Goal: Task Accomplishment & Management: Use online tool/utility

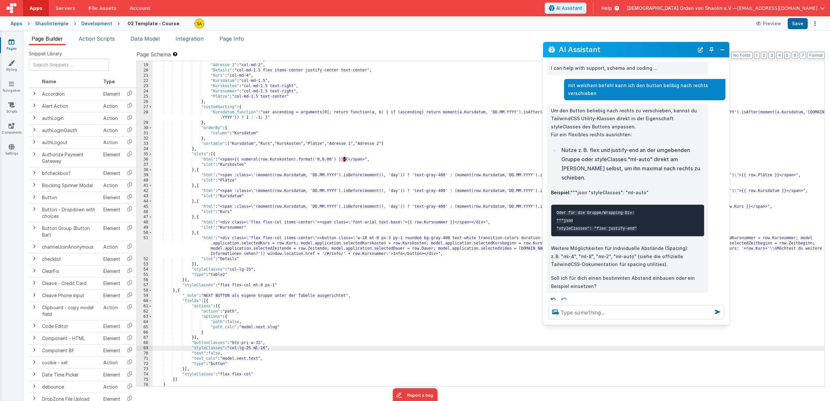
click at [260, 349] on div ""Adresse 1" : "col-md-2" , "Adresse 2" : "col-md-2" , "Details" : "col-md-1.5 f…" at bounding box center [488, 225] width 672 height 336
click at [792, 25] on button "Save" at bounding box center [798, 23] width 20 height 11
click at [268, 350] on div ""Adresse 1" : "col-md-2" , "Adresse 2" : "col-md-2" , "Details" : "col-md-1.5 f…" at bounding box center [488, 225] width 672 height 336
click at [802, 25] on button "Save" at bounding box center [798, 23] width 20 height 11
click at [270, 348] on div ""Adresse 1" : "col-md-2" , "Adresse 2" : "col-md-2" , "Details" : "col-md-1.5 f…" at bounding box center [488, 225] width 672 height 336
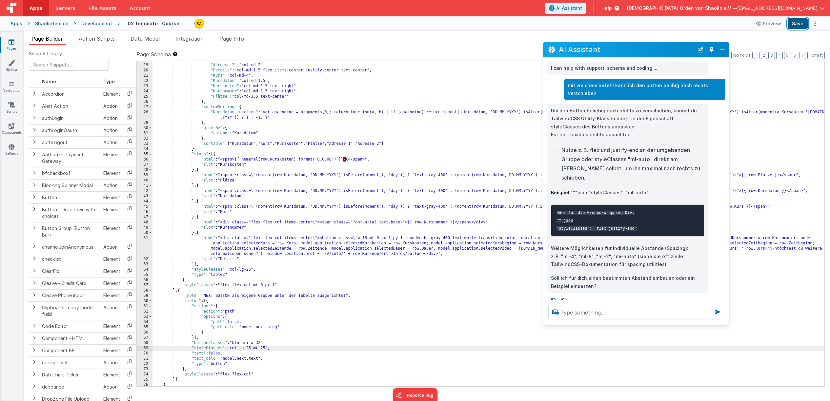
click at [799, 27] on button "Save" at bounding box center [798, 23] width 20 height 11
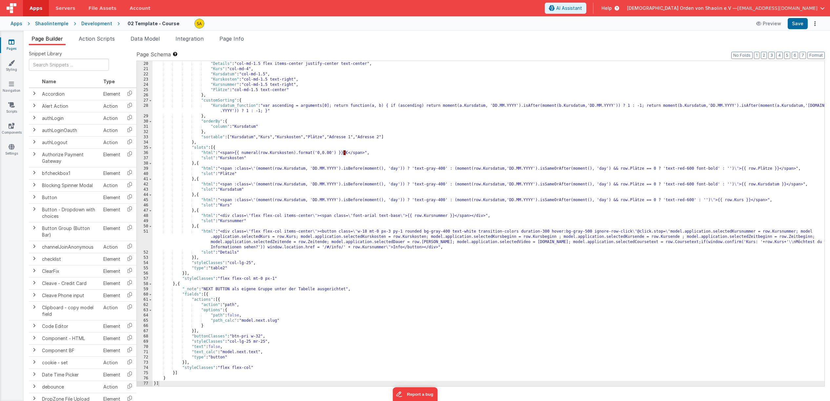
scroll to position [99, 0]
click at [582, 9] on span "AI Assistant" at bounding box center [569, 8] width 26 height 7
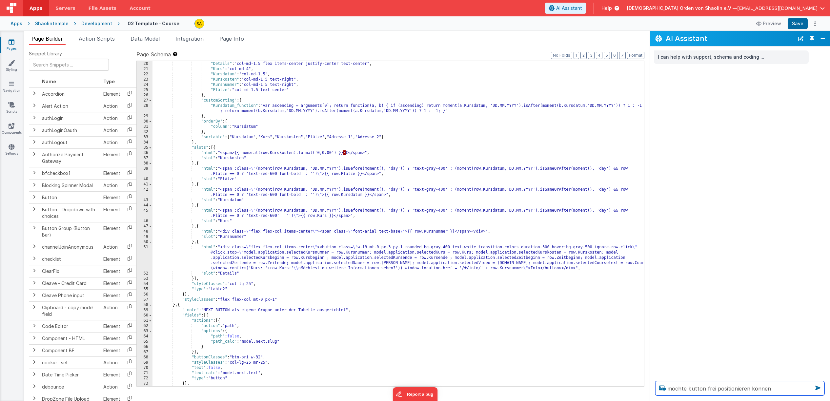
type textarea "möchte button frei positionieren können"
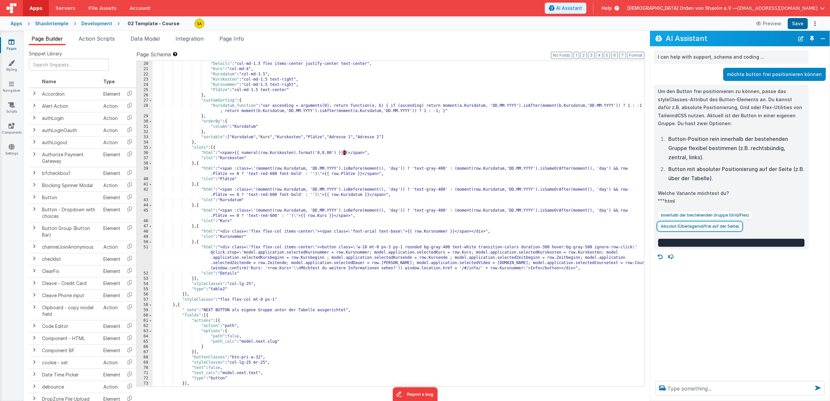
click at [718, 225] on button "Absolut (Überlagernd/frei auf der Seite)" at bounding box center [700, 226] width 84 height 9
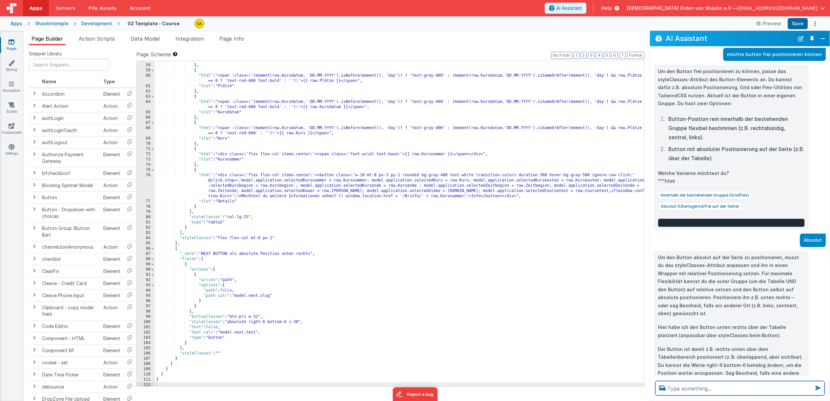
scroll to position [302, 0]
click at [797, 25] on button "Save" at bounding box center [798, 23] width 20 height 11
click at [299, 324] on div ""slot" : "Kurskosten" } , { "html" : "<span :class= \" (moment(row.Kursdatum, '…" at bounding box center [399, 226] width 489 height 336
click at [800, 23] on button "Save" at bounding box center [798, 23] width 20 height 11
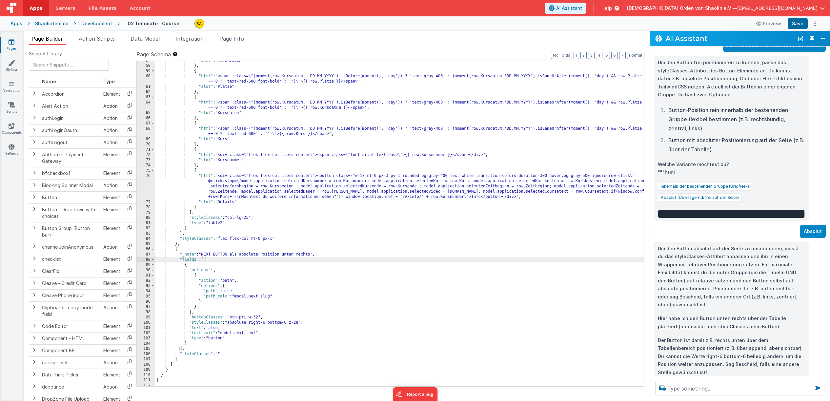
drag, startPoint x: 205, startPoint y: 261, endPoint x: 209, endPoint y: 267, distance: 7.8
click at [205, 261] on div ""slot" : "Kurskosten" } , { "html" : "<span :class= \" (moment(row.Kursdatum, '…" at bounding box center [399, 226] width 489 height 336
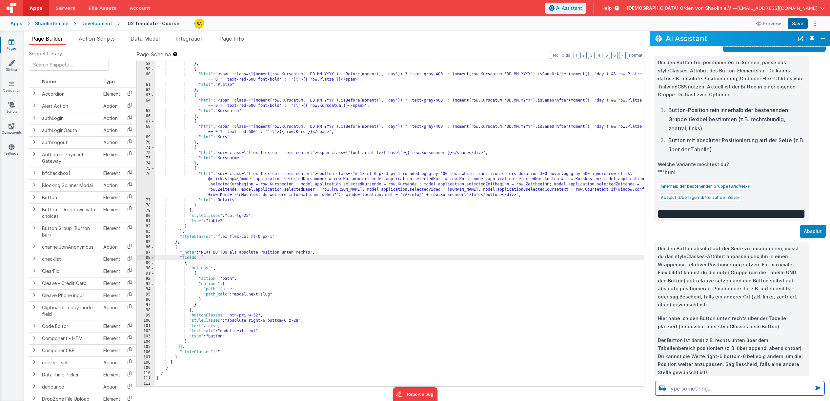
click at [673, 385] on textarea at bounding box center [739, 388] width 169 height 14
type textarea "was bedeutet z-28"
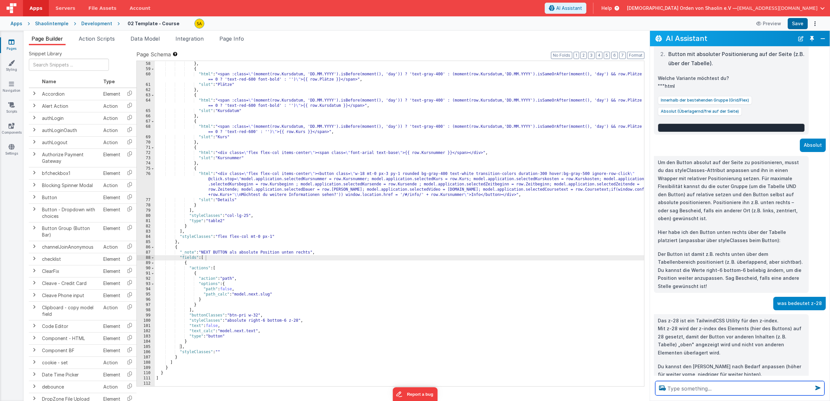
scroll to position [133, 0]
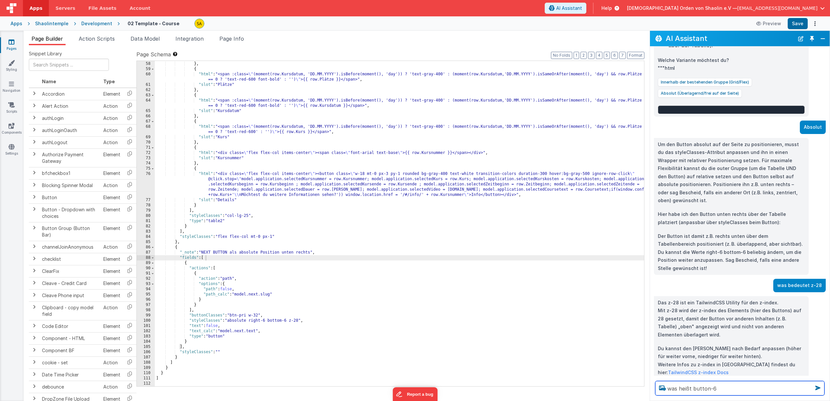
type textarea "was heißt button-6"
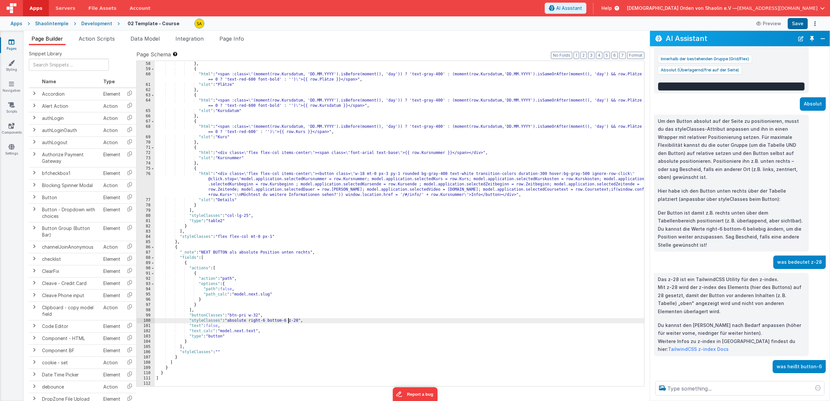
click at [288, 321] on div ""slot" : "Kurskosten" } , { "html" : "<span :class= \" (moment(row.Kursdatum, '…" at bounding box center [399, 224] width 489 height 336
click at [800, 25] on button "Save" at bounding box center [798, 23] width 20 height 11
drag, startPoint x: 289, startPoint y: 322, endPoint x: 290, endPoint y: 327, distance: 5.1
click at [289, 322] on div ""slot" : "Kurskosten" } , { "html" : "<span :class= \" (moment(row.Kursdatum, '…" at bounding box center [399, 224] width 489 height 336
click at [802, 26] on button "Save" at bounding box center [798, 23] width 20 height 11
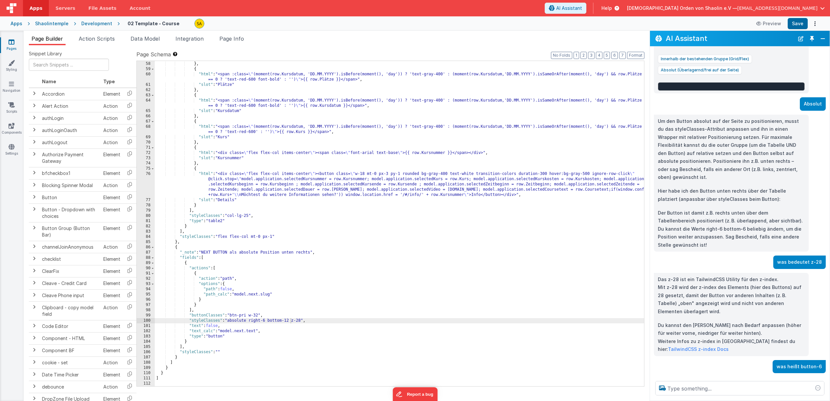
click at [289, 321] on div ""slot" : "Kurskosten" } , { "html" : "<span :class= \" (moment(row.Kursdatum, '…" at bounding box center [399, 224] width 489 height 336
click at [291, 321] on div ""slot" : "Kurskosten" } , { "html" : "<span :class= \" (moment(row.Kursdatum, '…" at bounding box center [399, 224] width 489 height 336
click at [800, 25] on button "Save" at bounding box center [798, 23] width 20 height 11
click at [267, 322] on div ""slot" : "Kurskosten" } , { "html" : "<span :class= \" (moment(row.Kursdatum, '…" at bounding box center [399, 224] width 489 height 336
click at [797, 25] on button "Save" at bounding box center [798, 23] width 20 height 11
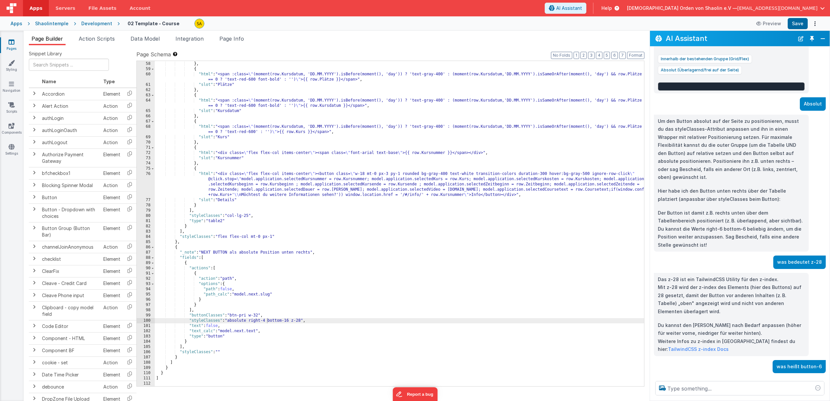
click at [267, 322] on div ""slot" : "Kurskosten" } , { "html" : "<span :class= \" (moment(row.Kursdatum, '…" at bounding box center [399, 224] width 489 height 336
click at [796, 26] on button "Save" at bounding box center [798, 23] width 20 height 11
drag, startPoint x: 270, startPoint y: 321, endPoint x: 273, endPoint y: 332, distance: 11.1
click at [270, 321] on div ""slot" : "Kurskosten" } , { "html" : "<span :class= \" (moment(row.Kursdatum, '…" at bounding box center [399, 224] width 489 height 336
click at [798, 23] on button "Save" at bounding box center [798, 23] width 20 height 11
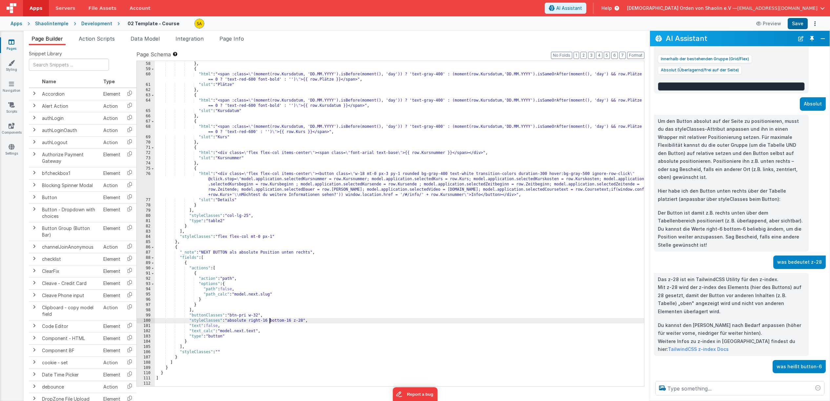
click at [269, 320] on div ""slot" : "Kurskosten" } , { "html" : "<span :class= \" (moment(row.Kursdatum, '…" at bounding box center [399, 224] width 489 height 336
click at [797, 25] on button "Save" at bounding box center [798, 23] width 20 height 11
click at [823, 39] on button "Close" at bounding box center [823, 38] width 9 height 9
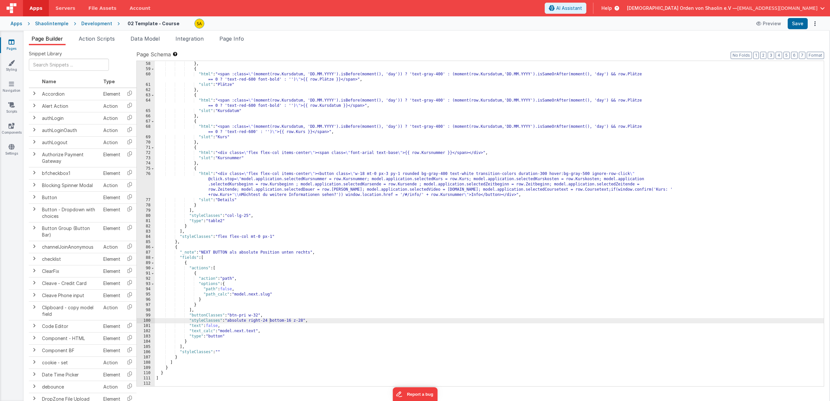
scroll to position [258, 0]
click at [582, 9] on span "AI Assistant" at bounding box center [569, 8] width 26 height 7
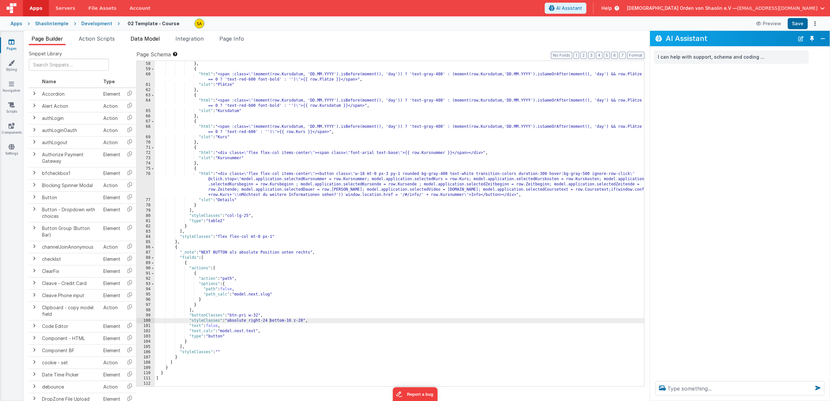
click at [144, 40] on span "Data Model" at bounding box center [145, 38] width 29 height 7
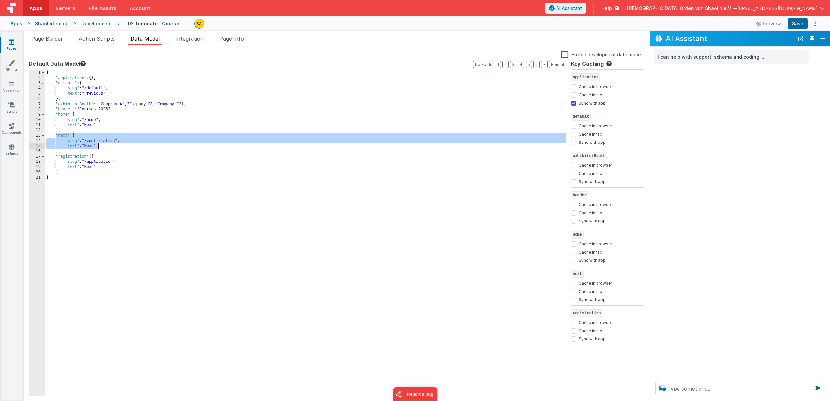
drag, startPoint x: 55, startPoint y: 135, endPoint x: 114, endPoint y: 144, distance: 59.7
click at [114, 144] on div "{ "application" : { } , "default" : { "slug" : "/default" , "text" : "Previous"…" at bounding box center [305, 238] width 521 height 337
click at [64, 137] on div "{ "application" : { } , "default" : { "slug" : "/default" , "text" : "Previous"…" at bounding box center [305, 238] width 521 height 337
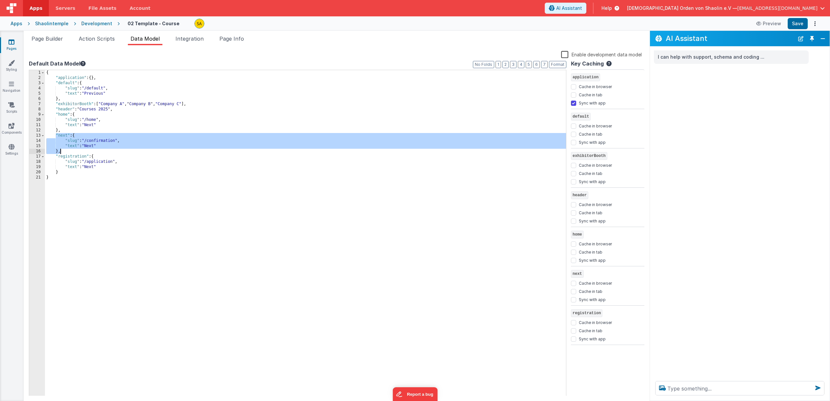
drag, startPoint x: 56, startPoint y: 136, endPoint x: 62, endPoint y: 151, distance: 16.0
click at [62, 151] on div "{ "application" : { } , "default" : { "slug" : "/default" , "text" : "Previous"…" at bounding box center [305, 238] width 521 height 337
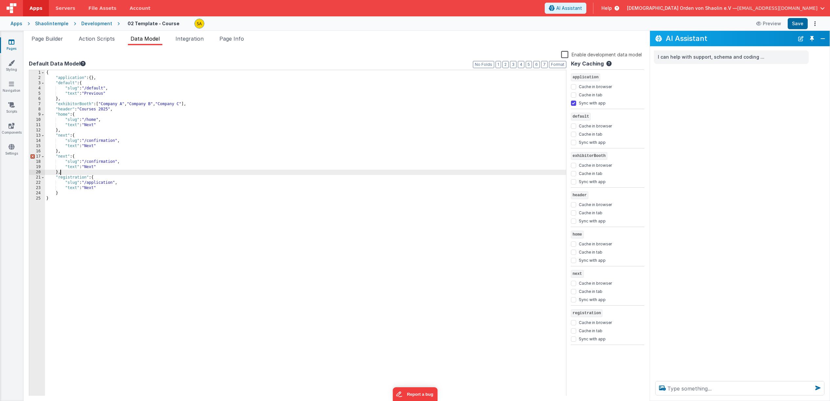
drag, startPoint x: 68, startPoint y: 156, endPoint x: 68, endPoint y: 160, distance: 3.9
click at [68, 156] on div "{ "application" : { } , "default" : { "slug" : "/default" , "text" : "Previous"…" at bounding box center [305, 238] width 521 height 337
click at [117, 217] on div "{ "application" : { } , "default" : { "slug" : "/default" , "text" : "Previous"…" at bounding box center [305, 238] width 521 height 337
click at [54, 38] on span "Page Builder" at bounding box center [46, 38] width 31 height 7
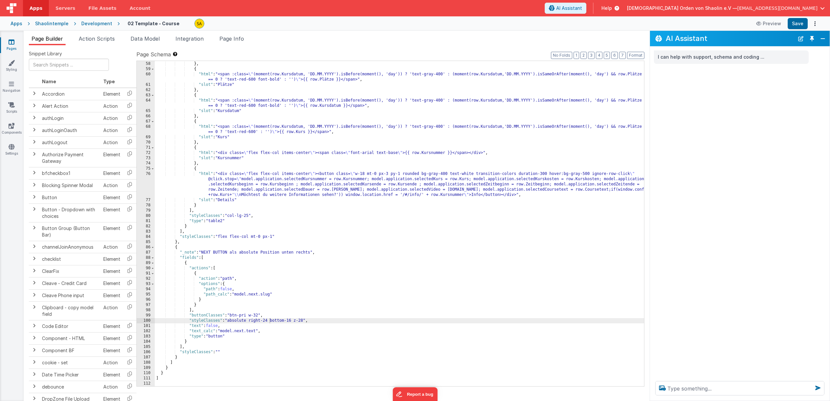
scroll to position [304, 0]
click at [15, 43] on link "Pages" at bounding box center [12, 45] width 24 height 13
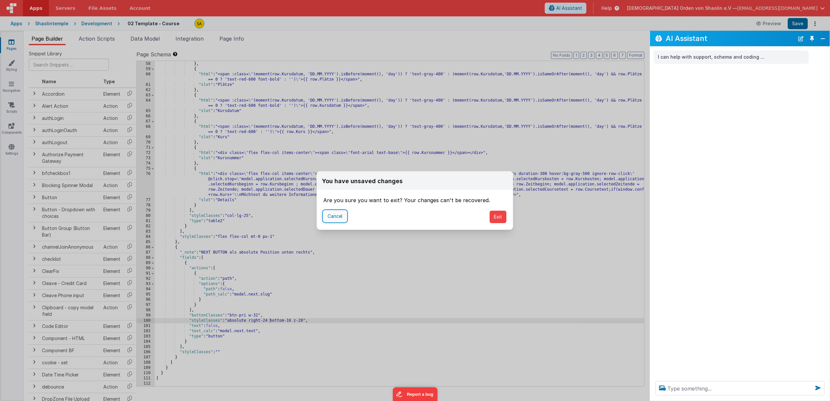
click at [331, 216] on button "Cancel" at bounding box center [334, 216] width 23 height 11
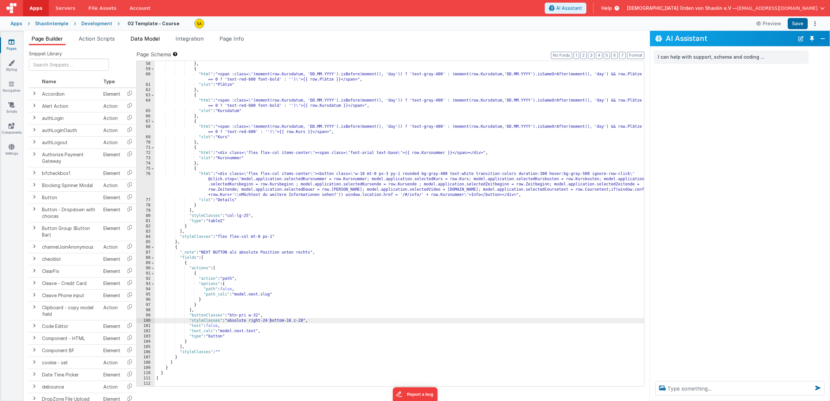
click at [153, 41] on span "Data Model" at bounding box center [145, 38] width 29 height 7
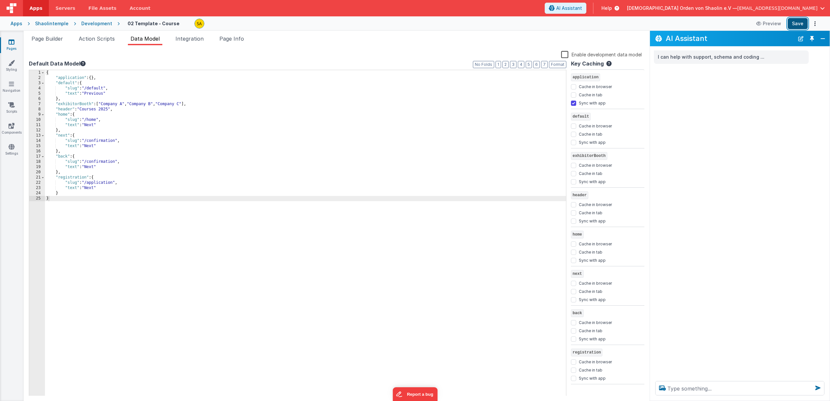
click at [799, 23] on button "Save" at bounding box center [798, 23] width 20 height 11
click at [13, 45] on icon at bounding box center [12, 42] width 6 height 7
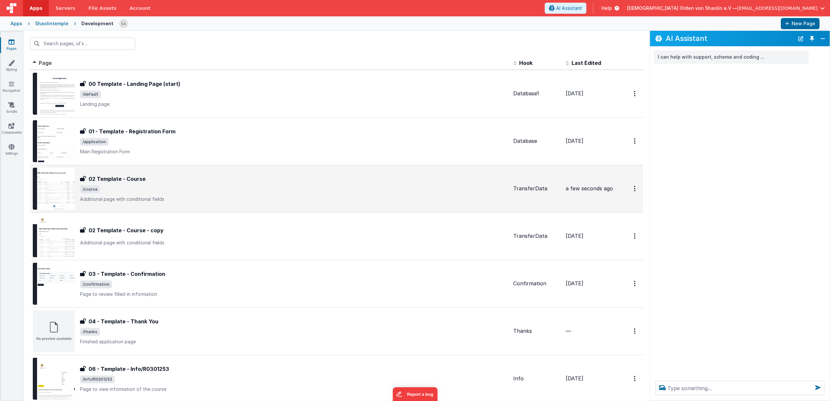
click at [327, 204] on div "02 Template - Course 02 Template - Course /course Additional page with conditio…" at bounding box center [270, 189] width 475 height 42
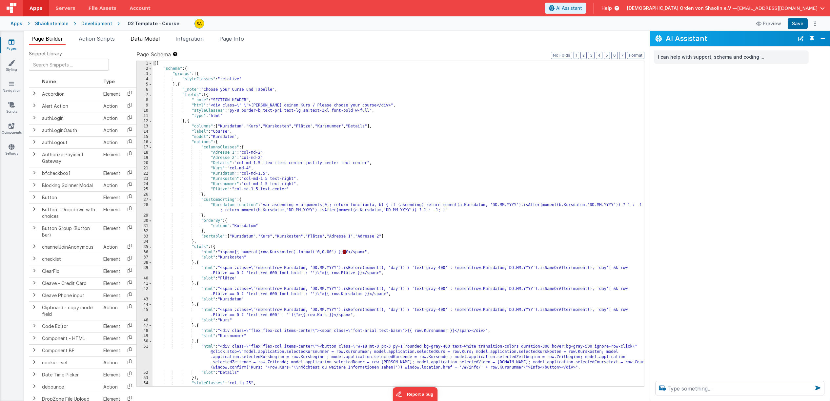
click at [159, 40] on span "Data Model" at bounding box center [145, 38] width 29 height 7
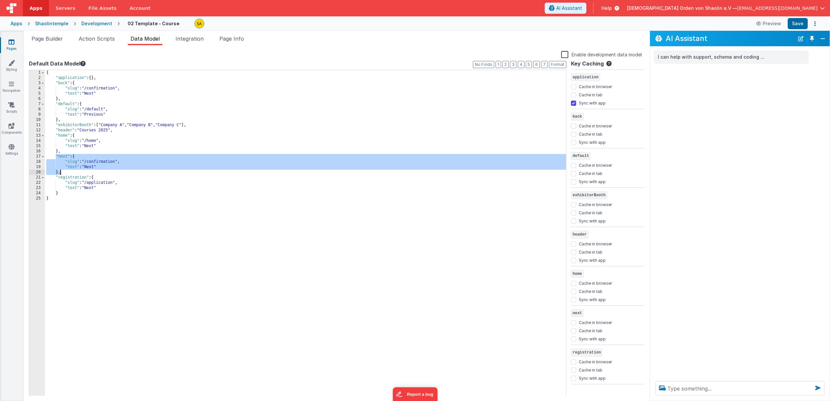
drag, startPoint x: 55, startPoint y: 157, endPoint x: 60, endPoint y: 173, distance: 16.8
click at [60, 173] on div "{ "application" : { } , "back" : { "slug" : "/confirmation" , "text" : "Next" }…" at bounding box center [305, 238] width 521 height 337
click at [76, 173] on div "{ "application" : { } , "back" : { "slug" : "/confirmation" , "text" : "Next" }…" at bounding box center [305, 238] width 521 height 337
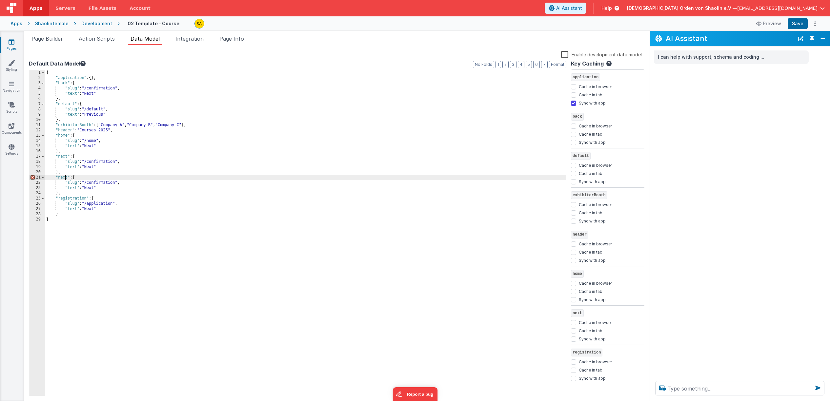
drag, startPoint x: 66, startPoint y: 176, endPoint x: 63, endPoint y: 192, distance: 16.0
click at [66, 176] on div "{ "application" : { } , "back" : { "slug" : "/confirmation" , "text" : "Next" }…" at bounding box center [305, 238] width 521 height 337
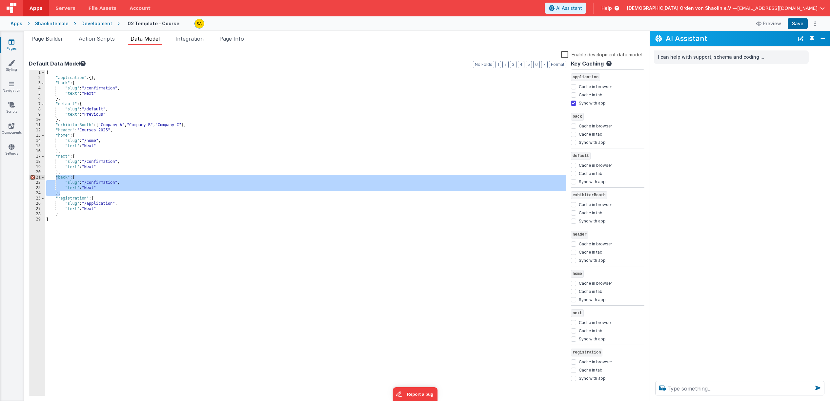
drag, startPoint x: 66, startPoint y: 191, endPoint x: 57, endPoint y: 177, distance: 16.7
click at [57, 177] on div "{ "application" : { } , "back" : { "slug" : "/confirmation" , "text" : "Next" }…" at bounding box center [305, 238] width 521 height 337
click at [220, 130] on div "{ "application" : { } , "back" : { "slug" : "/confirmation" , "text" : "Next" }…" at bounding box center [305, 238] width 521 height 337
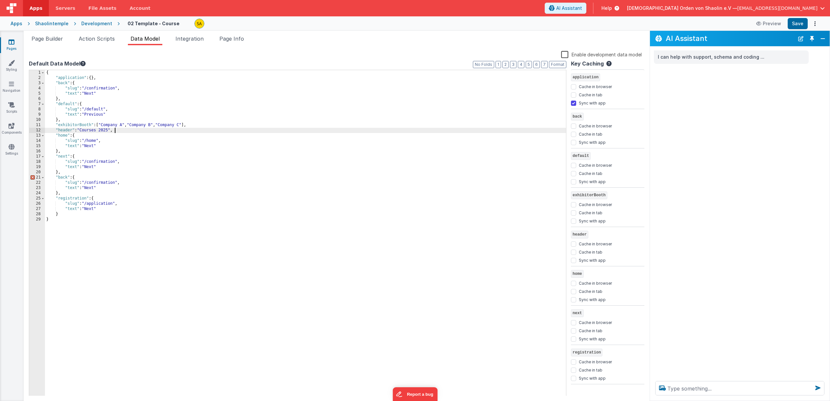
click at [68, 84] on div "{ "application" : { } , "back" : { "slug" : "/confirmation" , "text" : "Next" }…" at bounding box center [305, 238] width 521 height 337
drag, startPoint x: 118, startPoint y: 183, endPoint x: 89, endPoint y: 182, distance: 29.5
click at [89, 182] on div "{ "application" : { } , "back1" : { "slug" : "/confirmation" , "text" : "Next" …" at bounding box center [305, 238] width 521 height 337
click at [805, 26] on button "Save" at bounding box center [798, 23] width 20 height 11
click at [44, 41] on span "Page Builder" at bounding box center [46, 38] width 31 height 7
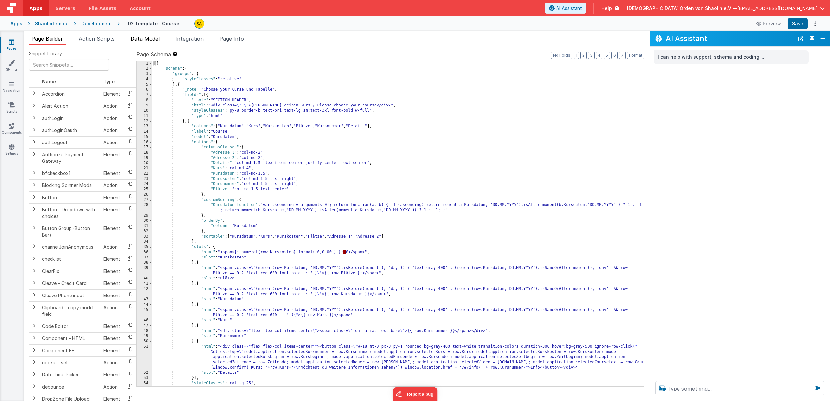
click at [142, 42] on li "Data Model" at bounding box center [145, 40] width 34 height 10
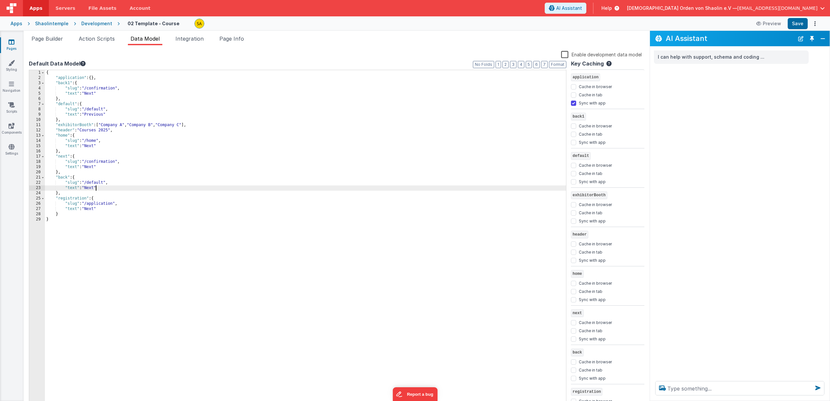
drag, startPoint x: 97, startPoint y: 189, endPoint x: 102, endPoint y: 209, distance: 21.0
click at [97, 189] on div "{ "application" : { } , "back1" : { "slug" : "/confirmation" , "text" : "Next" …" at bounding box center [305, 244] width 521 height 348
click at [802, 23] on button "Save" at bounding box center [798, 23] width 20 height 11
click at [48, 38] on span "Page Builder" at bounding box center [46, 38] width 31 height 7
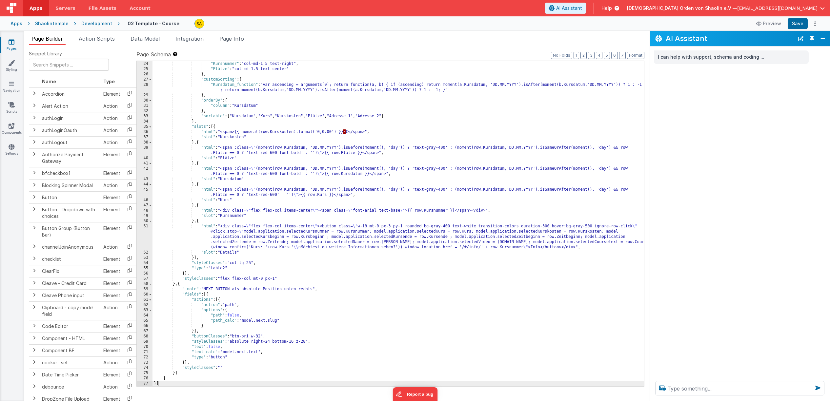
scroll to position [120, 0]
click at [188, 364] on div ""Kurskosten" : "col-md-1.5 text-right" , "Kursnummer" : "col-md-1.5 text-right"…" at bounding box center [398, 224] width 492 height 336
click at [177, 376] on div ""Kurskosten" : "col-md-1.5 text-right" , "Kursnummer" : "col-md-1.5 text-right"…" at bounding box center [398, 225] width 492 height 336
click at [185, 372] on div ""Kurskosten" : "col-md-1.5 text-right" , "Kursnummer" : "col-md-1.5 text-right"…" at bounding box center [398, 225] width 492 height 336
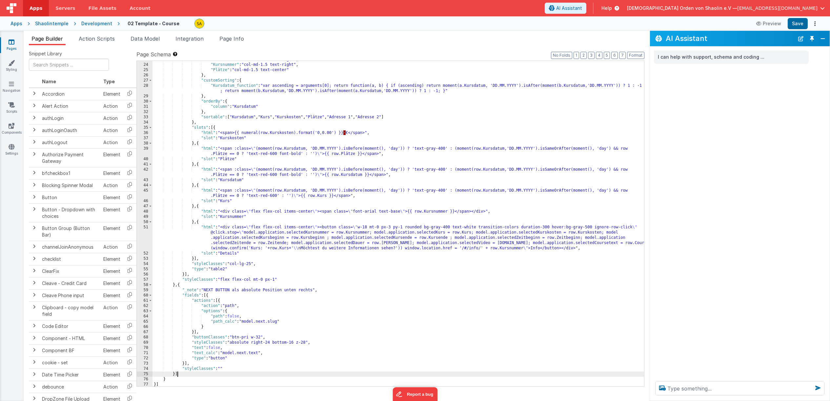
click at [174, 377] on div ""Kurskosten" : "col-md-1.5 text-right" , "Kursnummer" : "col-md-1.5 text-right"…" at bounding box center [398, 225] width 492 height 336
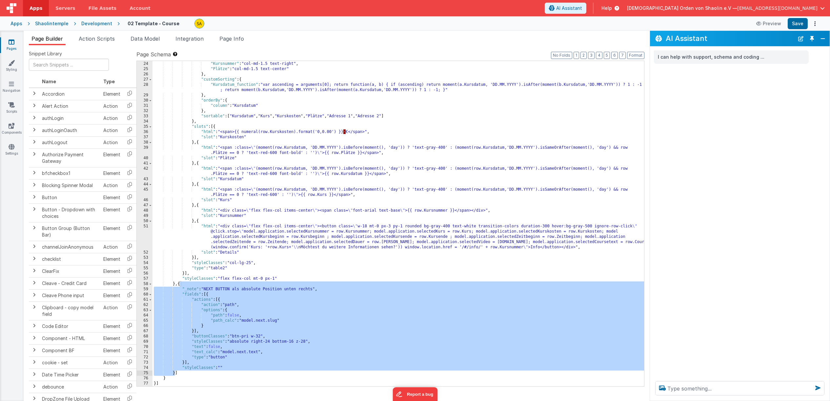
drag, startPoint x: 180, startPoint y: 285, endPoint x: 176, endPoint y: 374, distance: 89.3
click at [175, 374] on div ""Kurskosten" : "col-md-1.5 text-right" , "Kursnummer" : "col-md-1.5 text-right"…" at bounding box center [398, 224] width 492 height 336
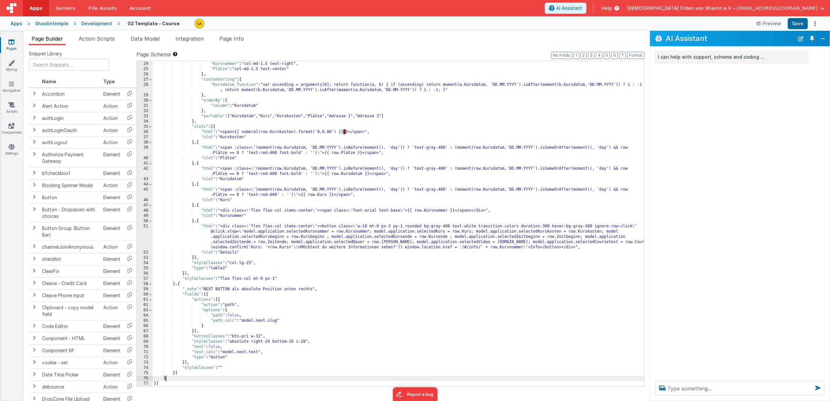
click at [203, 379] on div ""Kurskosten" : "col-md-1.5 text-right" , "Kursnummer" : "col-md-1.5 text-right"…" at bounding box center [398, 224] width 492 height 336
drag, startPoint x: 176, startPoint y: 374, endPoint x: 177, endPoint y: 382, distance: 8.6
click at [176, 374] on div ""Kurskosten" : "col-md-1.5 text-right" , "Kursnummer" : "col-md-1.5 text-right"…" at bounding box center [398, 224] width 492 height 336
click at [181, 372] on div ""Kurskosten" : "col-md-1.5 text-right" , "Kursnummer" : "col-md-1.5 text-right"…" at bounding box center [398, 224] width 492 height 336
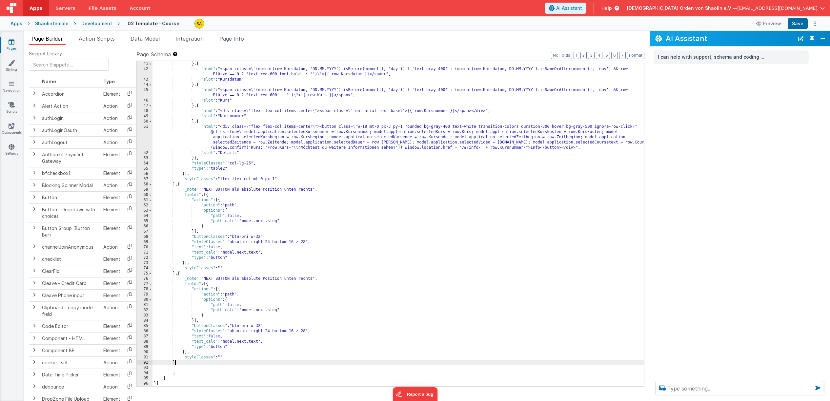
scroll to position [220, 0]
click at [214, 278] on div ""slot" : "Plätze" } , { "html" : "<span :class= \" (moment(row.Kursdatum, 'DD.M…" at bounding box center [398, 224] width 492 height 336
click at [314, 278] on div ""slot" : "Plätze" } , { "html" : "<span :class= \" (moment(row.Kursdatum, 'DD.M…" at bounding box center [398, 224] width 492 height 336
drag, startPoint x: 266, startPoint y: 312, endPoint x: 269, endPoint y: 334, distance: 22.2
click at [266, 312] on div ""slot" : "Plätze" } , { "html" : "<span :class= \" (moment(row.Kursdatum, 'DD.M…" at bounding box center [398, 224] width 492 height 336
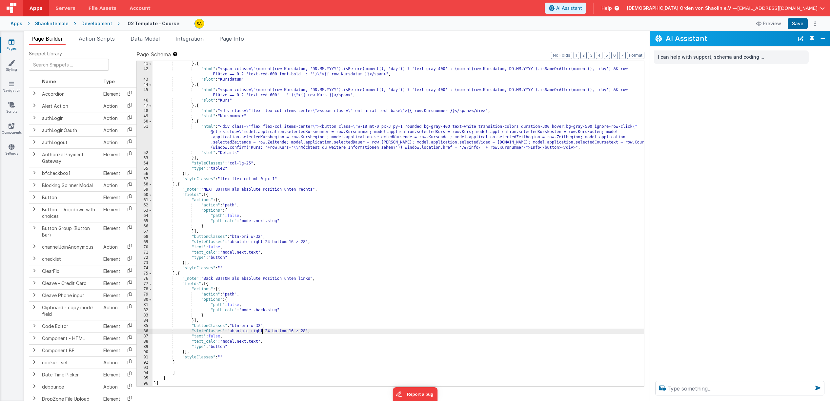
drag, startPoint x: 263, startPoint y: 332, endPoint x: 263, endPoint y: 339, distance: 6.9
click at [263, 332] on div ""slot" : "Plätze" } , { "html" : "<span :class= \" (moment(row.Kursdatum, 'DD.M…" at bounding box center [398, 224] width 492 height 336
click at [799, 25] on button "Save" at bounding box center [798, 23] width 20 height 11
click at [270, 332] on div ""slot" : "Plätze" } , { "html" : "<span :class= \" (moment(row.Kursdatum, 'DD.M…" at bounding box center [398, 224] width 492 height 336
click at [803, 22] on button "Save" at bounding box center [798, 23] width 20 height 11
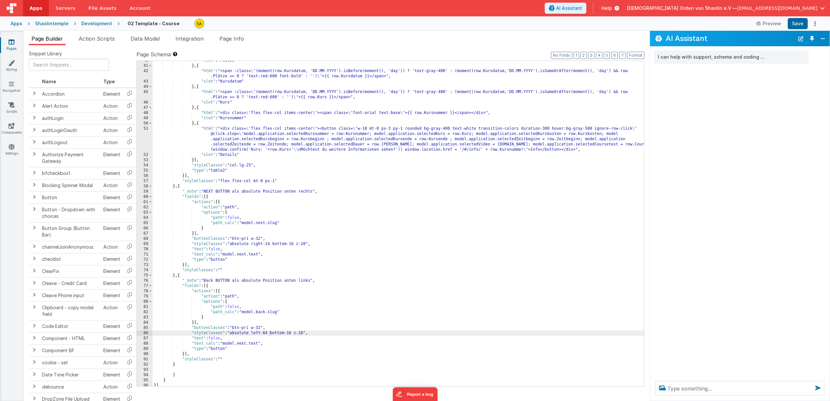
scroll to position [218, 0]
click at [269, 337] on div ""slot" : "Plätze" } , { "html" : "<span :class= \" (moment(row.Kursdatum, 'DD.M…" at bounding box center [398, 228] width 492 height 336
click at [799, 24] on button "Save" at bounding box center [798, 23] width 20 height 11
click at [143, 39] on span "Data Model" at bounding box center [145, 38] width 29 height 7
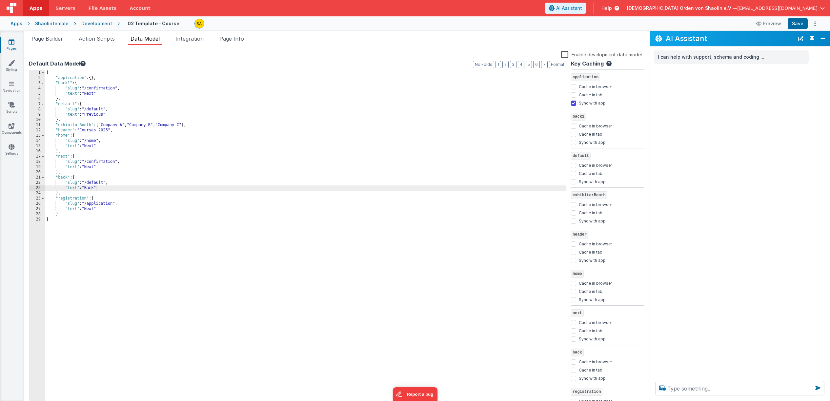
click at [127, 190] on div "{ "application" : { } , "back1" : { "slug" : "/confirmation" , "text" : "Next" …" at bounding box center [305, 244] width 521 height 348
click at [796, 24] on button "Save" at bounding box center [798, 23] width 20 height 11
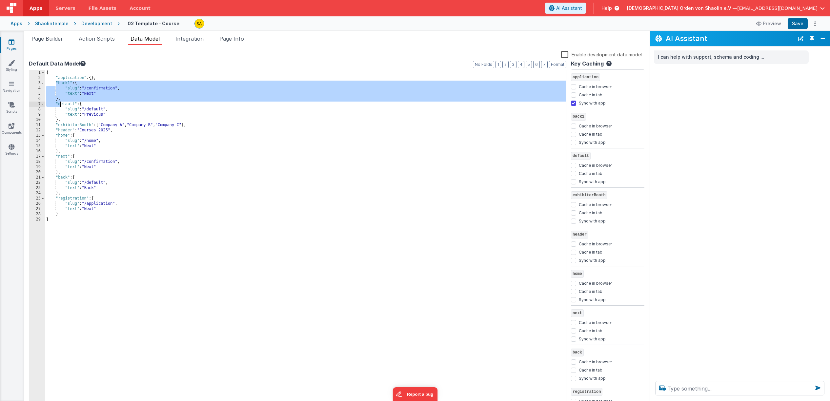
drag, startPoint x: 55, startPoint y: 82, endPoint x: 61, endPoint y: 101, distance: 19.7
click at [61, 101] on div "{ "application" : { } , "back1" : { "slug" : "/confirmation" , "text" : "Next" …" at bounding box center [305, 244] width 521 height 348
drag, startPoint x: 63, startPoint y: 97, endPoint x: 57, endPoint y: 78, distance: 19.8
click at [64, 96] on div "{ "application" : { } , "back1" : { "slug" : "/confirmation" , "text" : "Next" …" at bounding box center [305, 244] width 521 height 348
drag, startPoint x: 53, startPoint y: 83, endPoint x: 67, endPoint y: 100, distance: 21.7
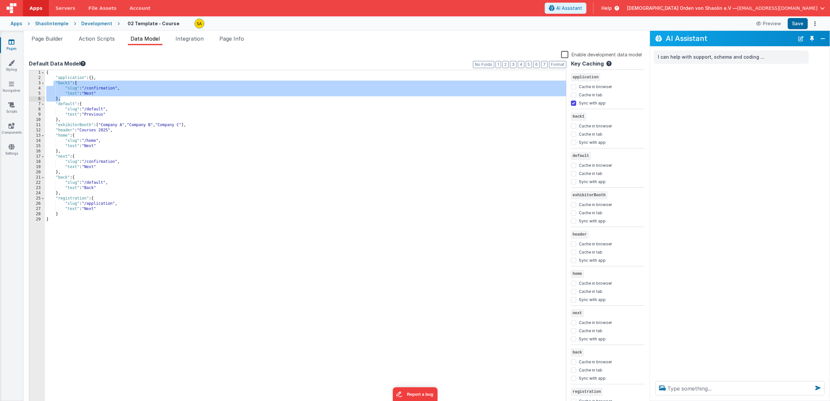
click at [67, 100] on div "{ "application" : { } , "back1" : { "slug" : "/confirmation" , "text" : "Next" …" at bounding box center [305, 244] width 521 height 348
drag, startPoint x: 70, startPoint y: 82, endPoint x: 71, endPoint y: 91, distance: 9.3
click at [70, 82] on div "{ "application" : { } , "back1" : { "slug" : "/confirmation" , "text" : "Next" …" at bounding box center [305, 244] width 521 height 348
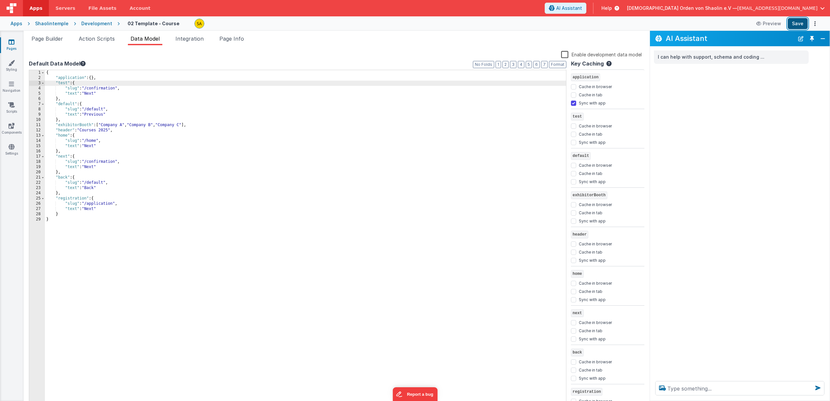
click at [796, 23] on button "Save" at bounding box center [798, 23] width 20 height 11
click at [52, 39] on span "Page Builder" at bounding box center [46, 38] width 31 height 7
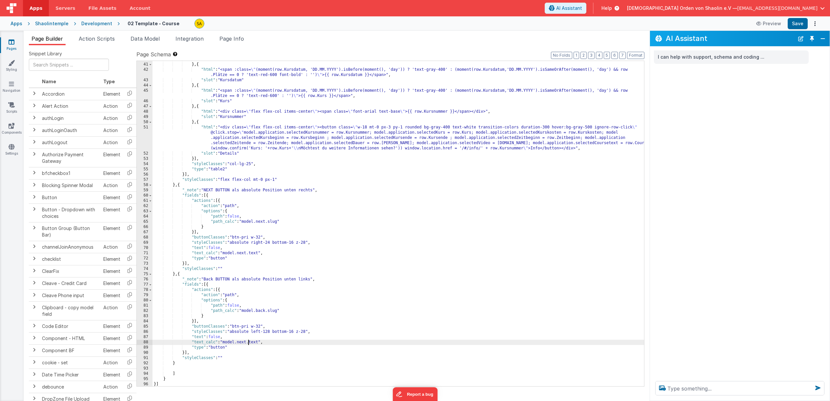
drag, startPoint x: 247, startPoint y: 343, endPoint x: 253, endPoint y: 364, distance: 21.6
click at [247, 343] on div ""slot" : "Plätze" } , { "html" : "<span :class= \" (moment(row.Kursdatum, 'DD.M…" at bounding box center [398, 225] width 492 height 336
click at [795, 25] on button "Save" at bounding box center [798, 23] width 20 height 11
click at [12, 46] on link "Pages" at bounding box center [12, 45] width 24 height 13
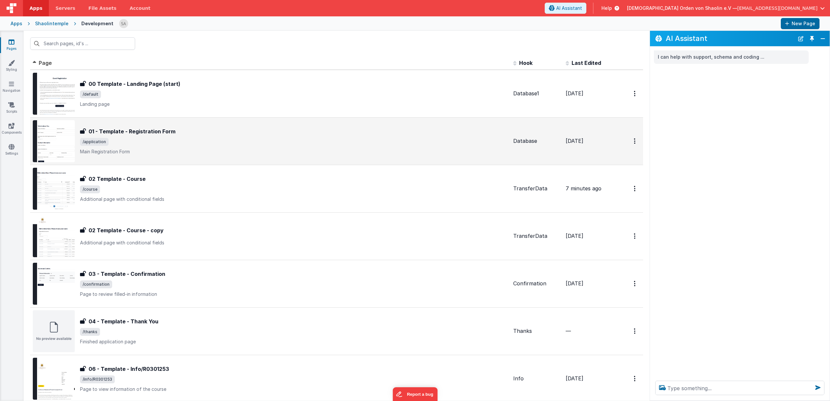
click at [213, 140] on span "/application" at bounding box center [294, 142] width 428 height 8
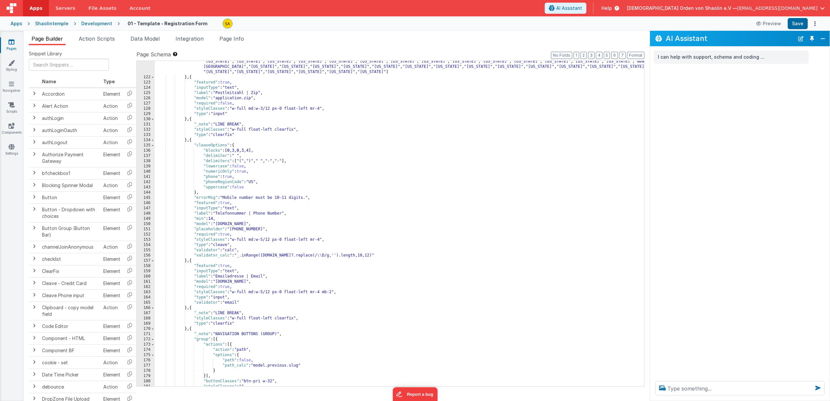
scroll to position [637, 0]
click at [149, 38] on span "Data Model" at bounding box center [145, 38] width 29 height 7
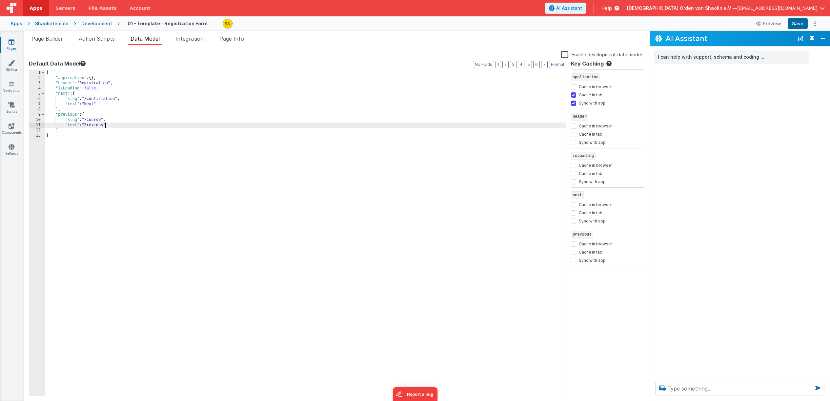
drag, startPoint x: 105, startPoint y: 125, endPoint x: 110, endPoint y: 142, distance: 17.4
click at [105, 126] on div "{ "application" : { } , "header" : "Registration" , "isLoading" : false , "next…" at bounding box center [305, 238] width 521 height 337
click at [795, 22] on button "Save" at bounding box center [798, 23] width 20 height 11
click at [47, 38] on span "Page Builder" at bounding box center [46, 38] width 31 height 7
